Goal: Task Accomplishment & Management: Use online tool/utility

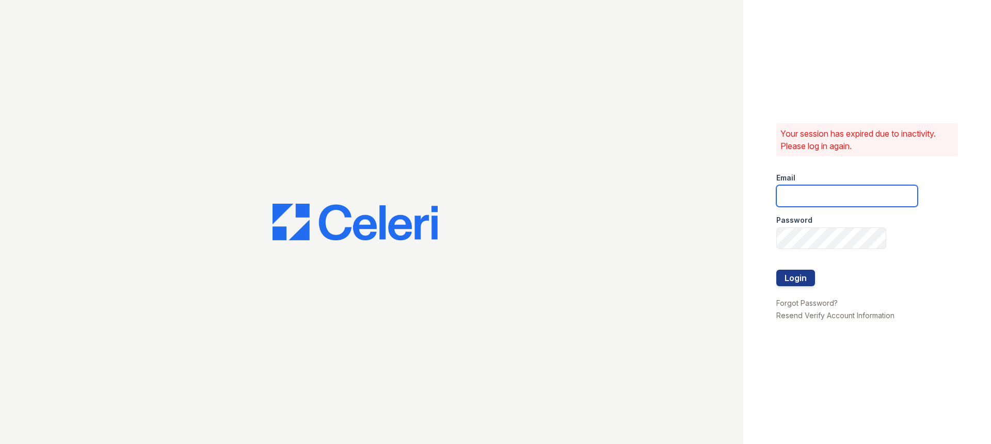
click at [829, 192] on input "email" at bounding box center [846, 196] width 141 height 22
type input "stewart@altavitapm.com"
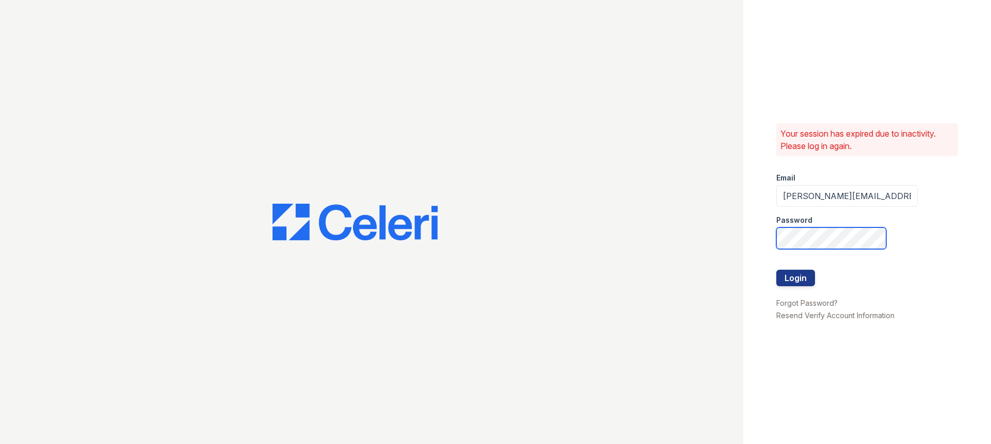
click at [776, 270] on button "Login" at bounding box center [795, 278] width 39 height 17
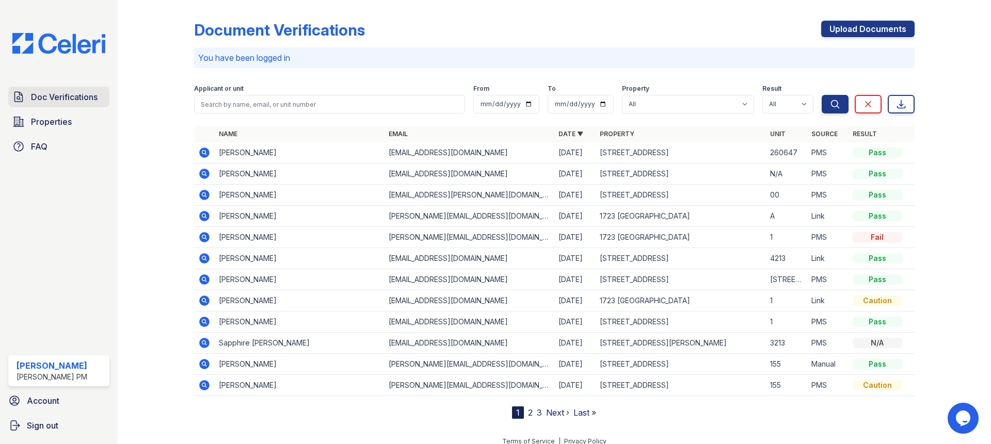
click at [66, 102] on span "Doc Verifications" at bounding box center [64, 97] width 67 height 12
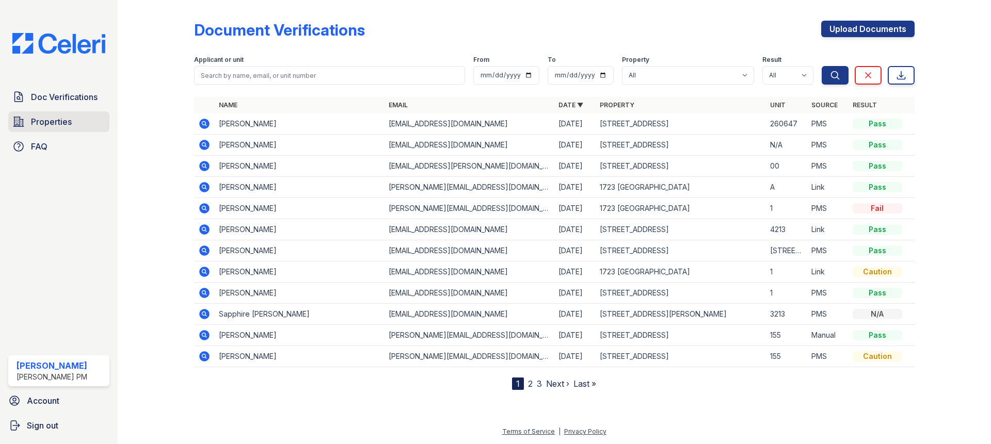
click at [37, 124] on span "Properties" at bounding box center [51, 122] width 41 height 12
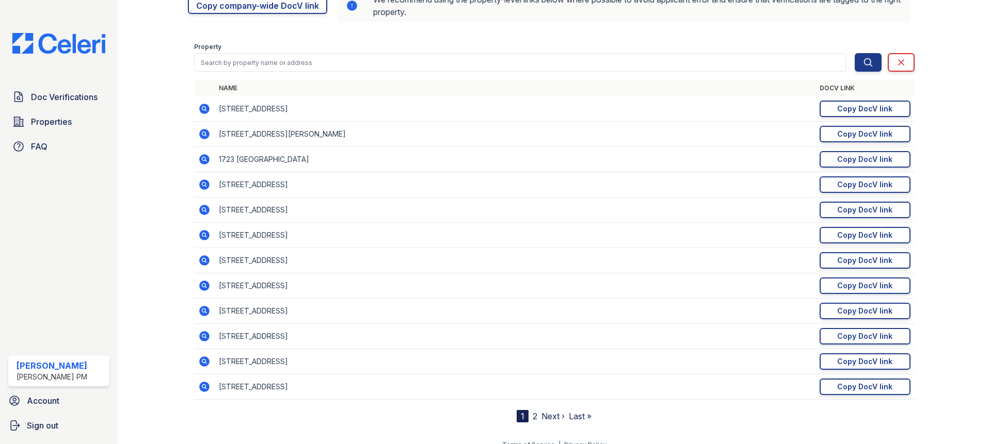
scroll to position [45, 0]
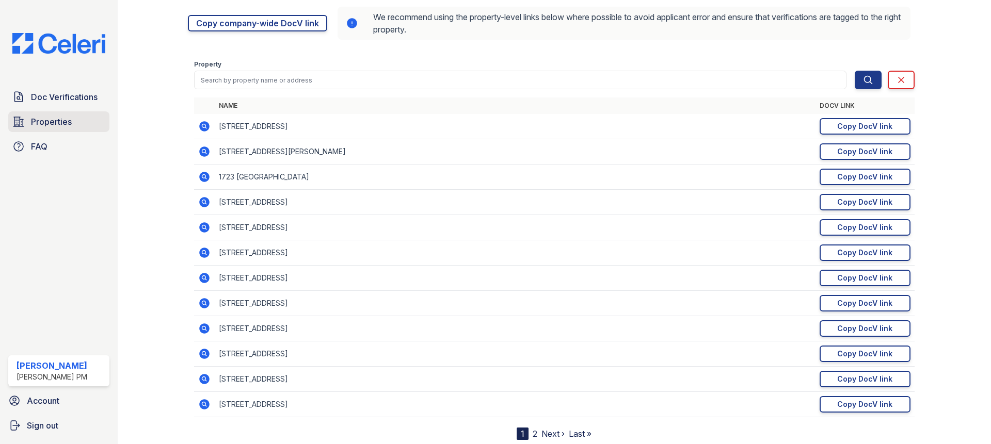
click at [72, 116] on link "Properties" at bounding box center [58, 121] width 101 height 21
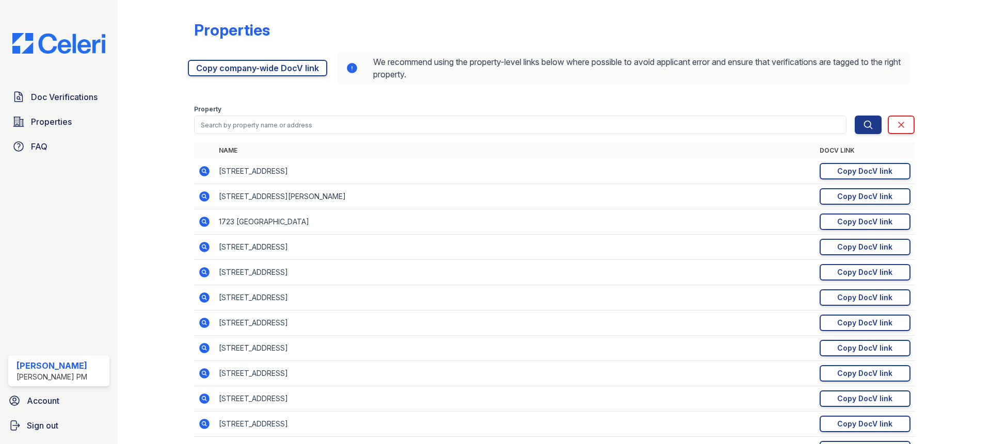
click at [300, 101] on div "Property" at bounding box center [524, 117] width 660 height 33
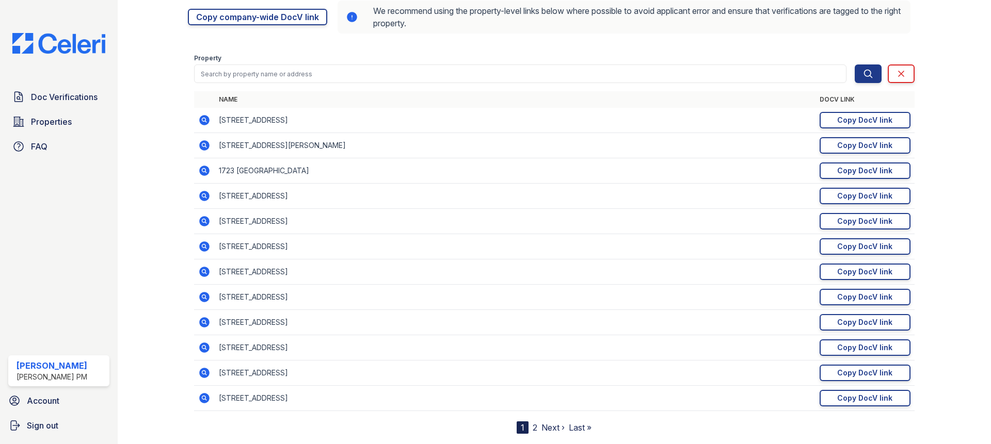
scroll to position [0, 0]
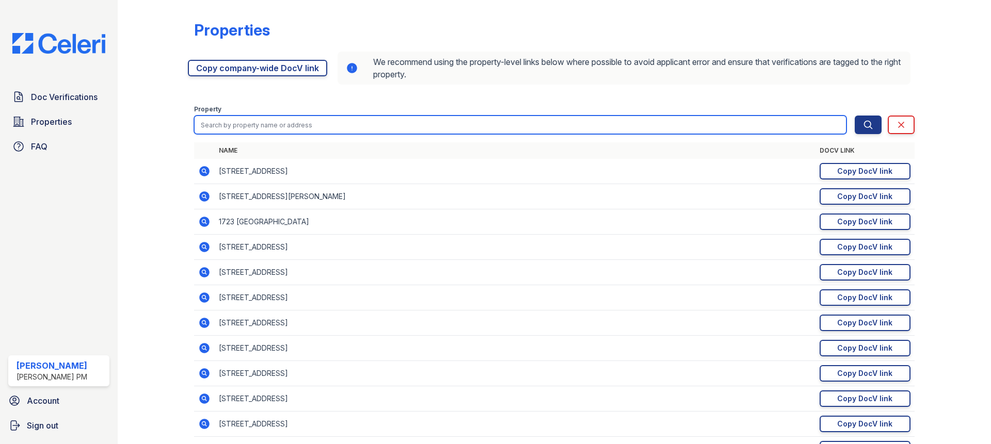
click at [304, 126] on input "search" at bounding box center [520, 125] width 652 height 19
type input "416"
click at [854, 116] on button "Search" at bounding box center [867, 125] width 27 height 19
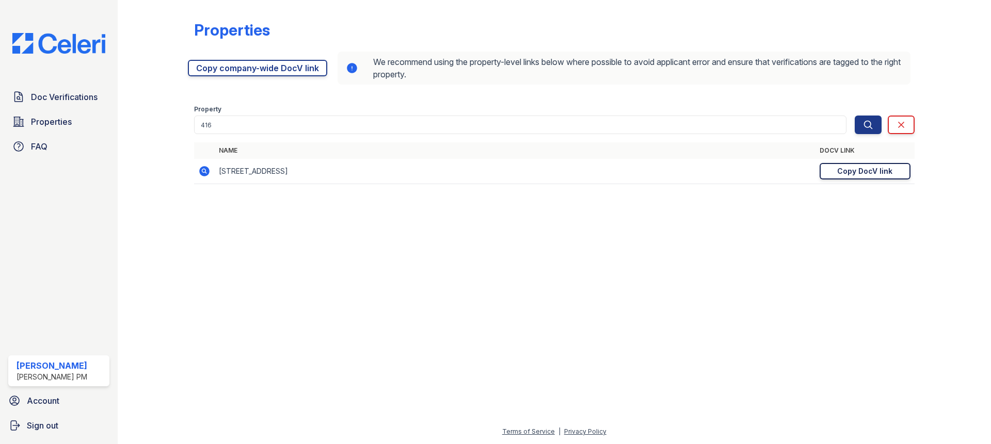
click at [858, 172] on div "Copy DocV link" at bounding box center [864, 171] width 55 height 10
